Goal: Task Accomplishment & Management: Complete application form

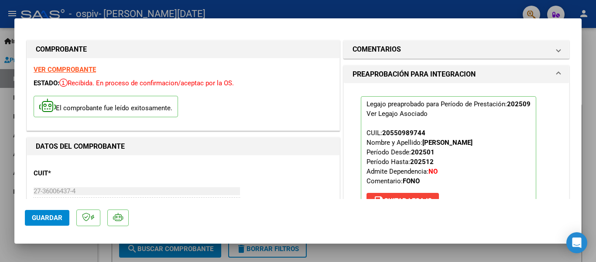
scroll to position [235, 0]
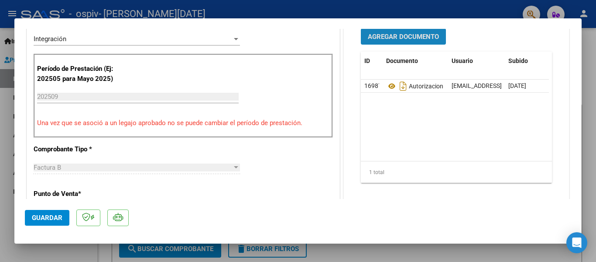
click at [403, 35] on span "Agregar Documento" at bounding box center [403, 37] width 71 height 8
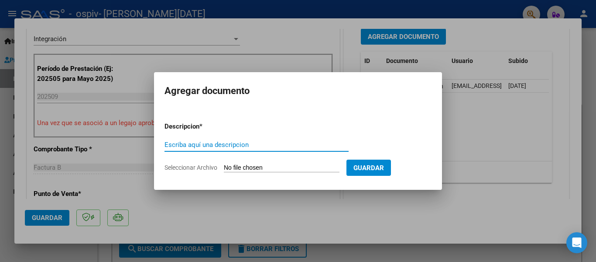
click at [277, 144] on input "Escriba aquí una descripcion" at bounding box center [257, 145] width 184 height 8
click at [276, 166] on input "Seleccionar Archivo" at bounding box center [282, 168] width 116 height 8
type input "C:\fakepath\planilla [PERSON_NAME].pdf"
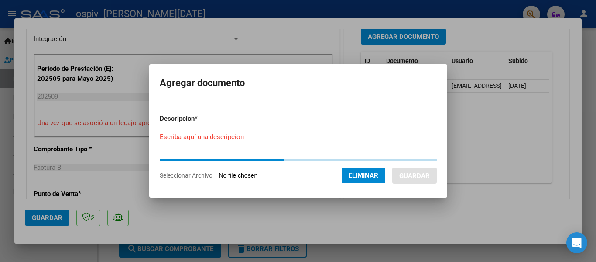
click at [268, 131] on div "Escriba aquí una descripcion" at bounding box center [255, 136] width 191 height 13
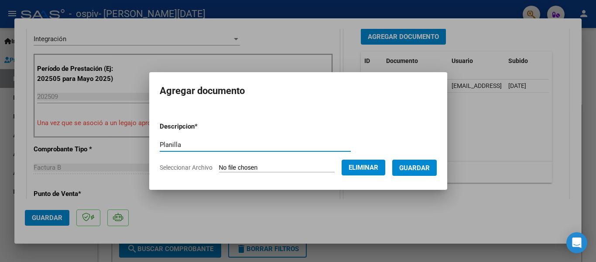
type input "Planilla"
click at [418, 171] on span "Guardar" at bounding box center [414, 168] width 31 height 8
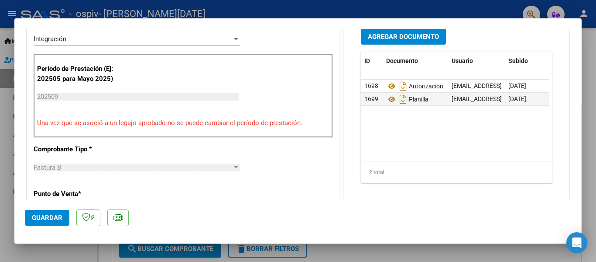
click at [55, 222] on button "Guardar" at bounding box center [47, 218] width 45 height 16
click at [46, 217] on span "Guardar" at bounding box center [47, 217] width 31 height 8
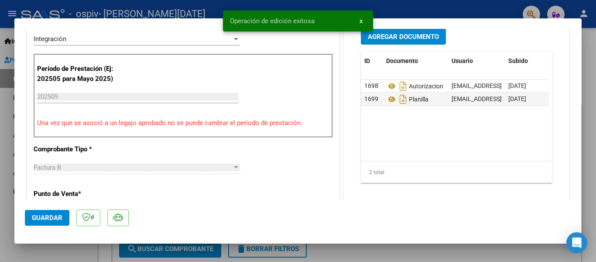
click at [361, 21] on span "x" at bounding box center [361, 21] width 3 height 8
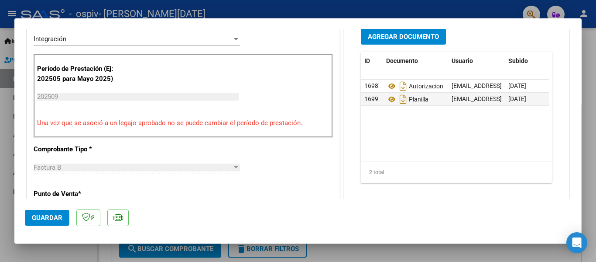
click at [403, 8] on div at bounding box center [298, 131] width 596 height 262
type input "$ 0,00"
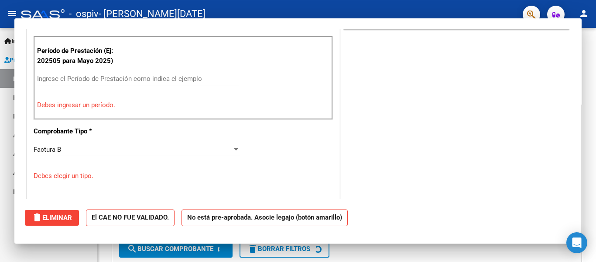
scroll to position [198, 0]
